Goal: Task Accomplishment & Management: Use online tool/utility

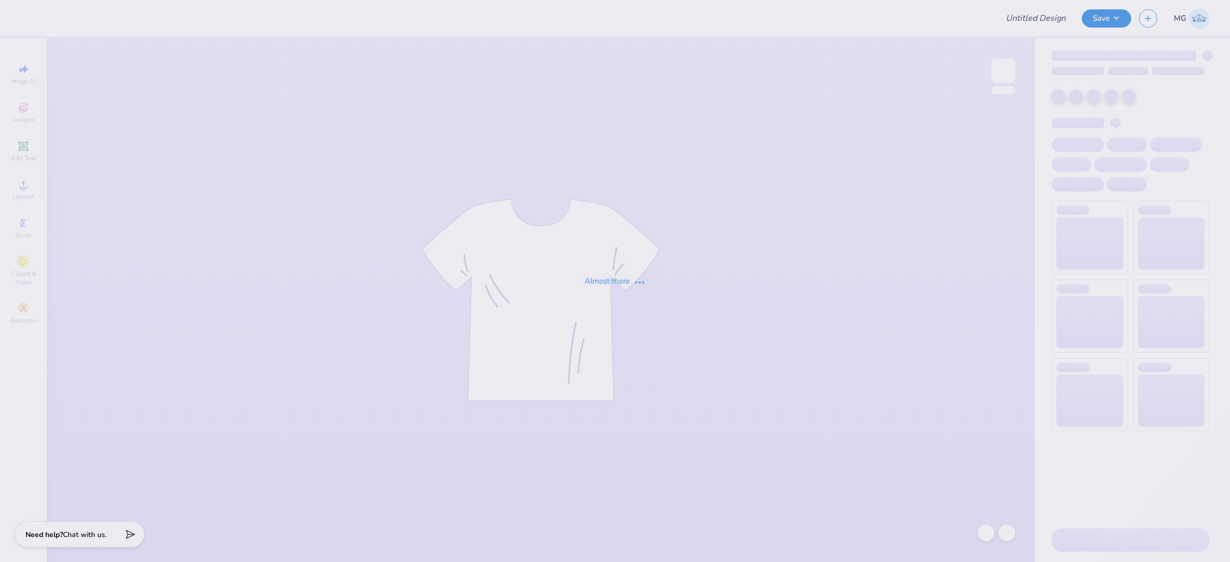
type input "[PERSON_NAME] : [GEOGRAPHIC_DATA][US_STATE]"
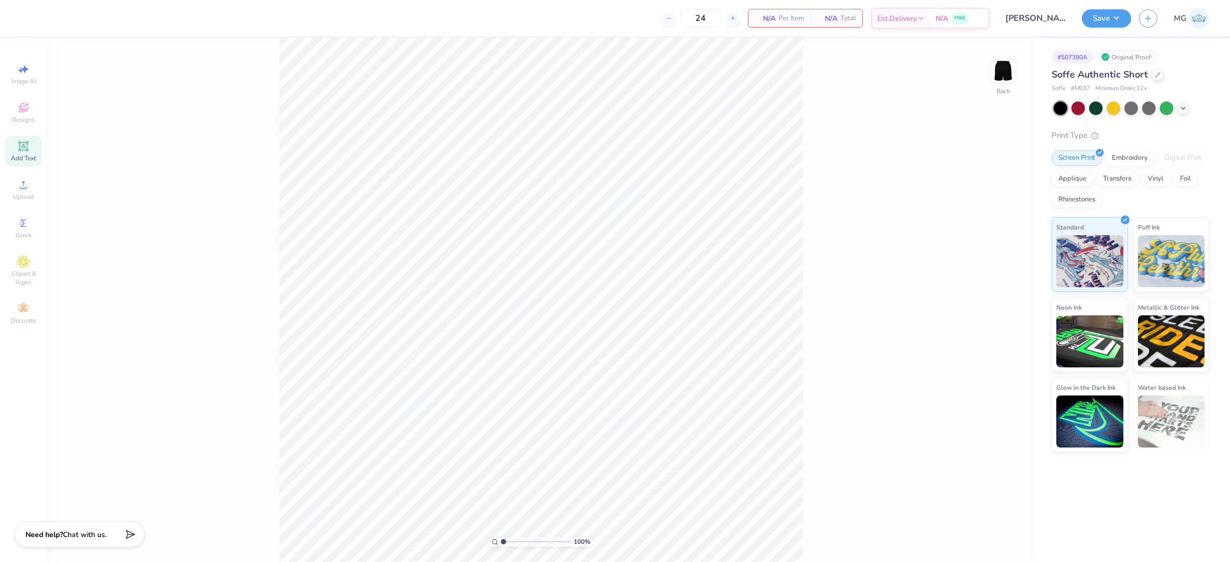
click at [24, 144] on icon at bounding box center [23, 146] width 8 height 8
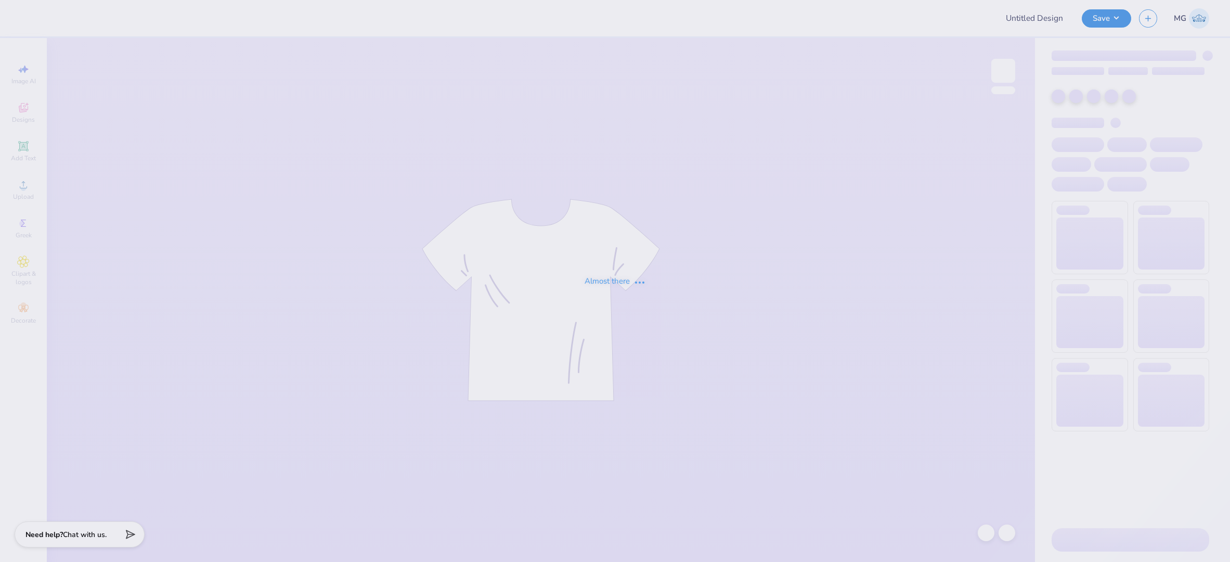
type input "ADPI Racecar Navy Tees"
